Goal: Task Accomplishment & Management: Manage account settings

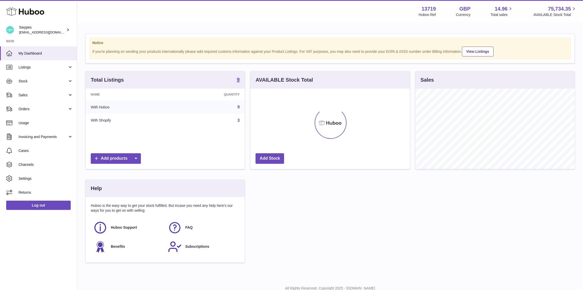
scroll to position [80, 159]
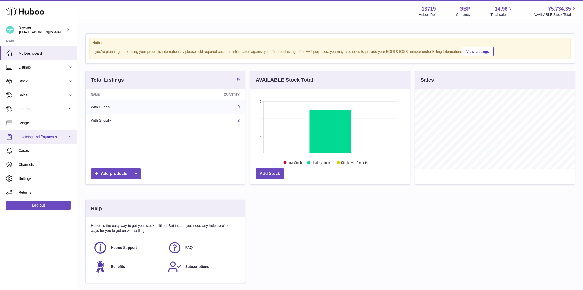
click at [43, 141] on link "Invoicing and Payments" at bounding box center [38, 137] width 77 height 14
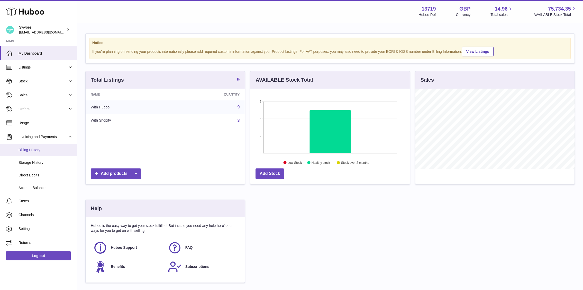
click at [43, 149] on span "Billing History" at bounding box center [46, 149] width 55 height 5
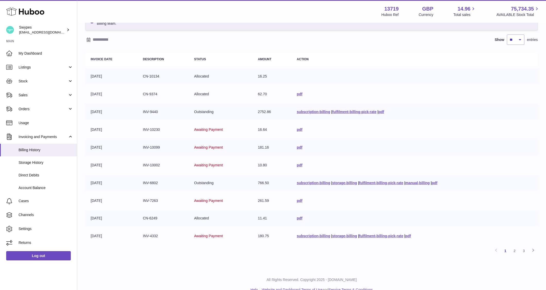
scroll to position [35, 0]
click at [516, 250] on link "2" at bounding box center [514, 249] width 9 height 9
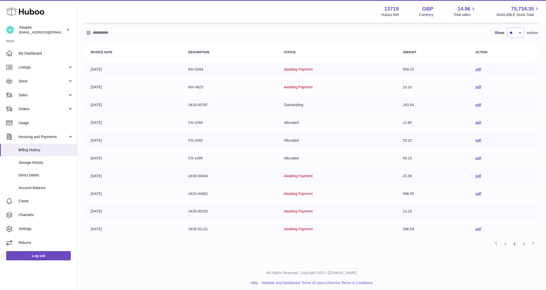
scroll to position [44, 0]
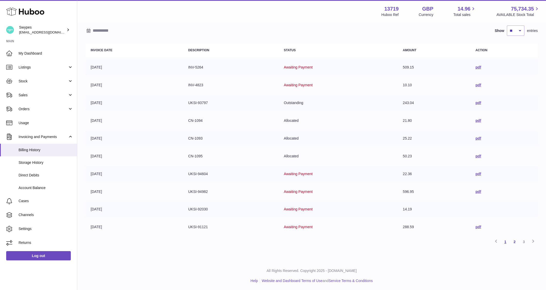
click at [506, 241] on link "1" at bounding box center [504, 241] width 9 height 9
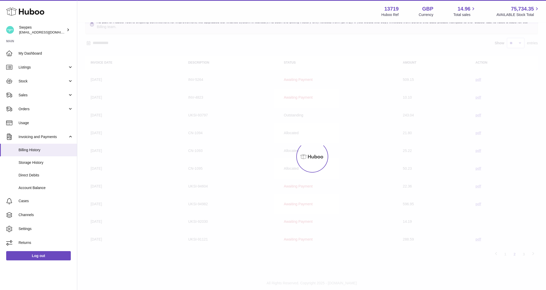
scroll to position [23, 0]
